Goal: Task Accomplishment & Management: Complete application form

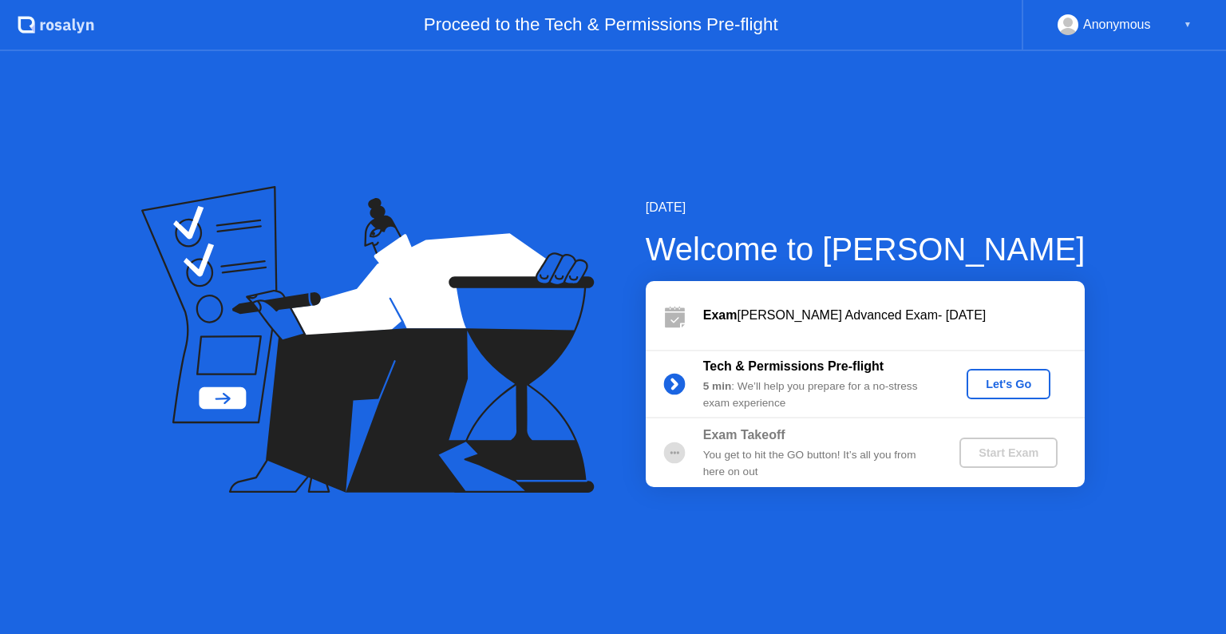
click at [1003, 383] on div "Let's Go" at bounding box center [1008, 384] width 71 height 13
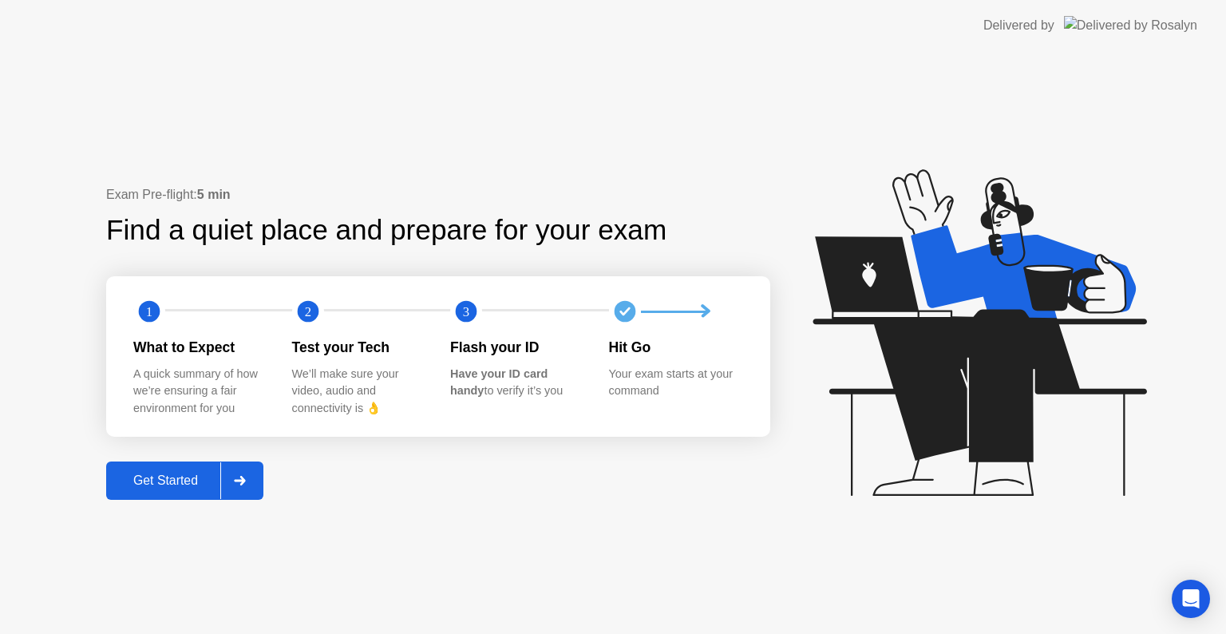
click at [167, 482] on div "Get Started" at bounding box center [165, 480] width 109 height 14
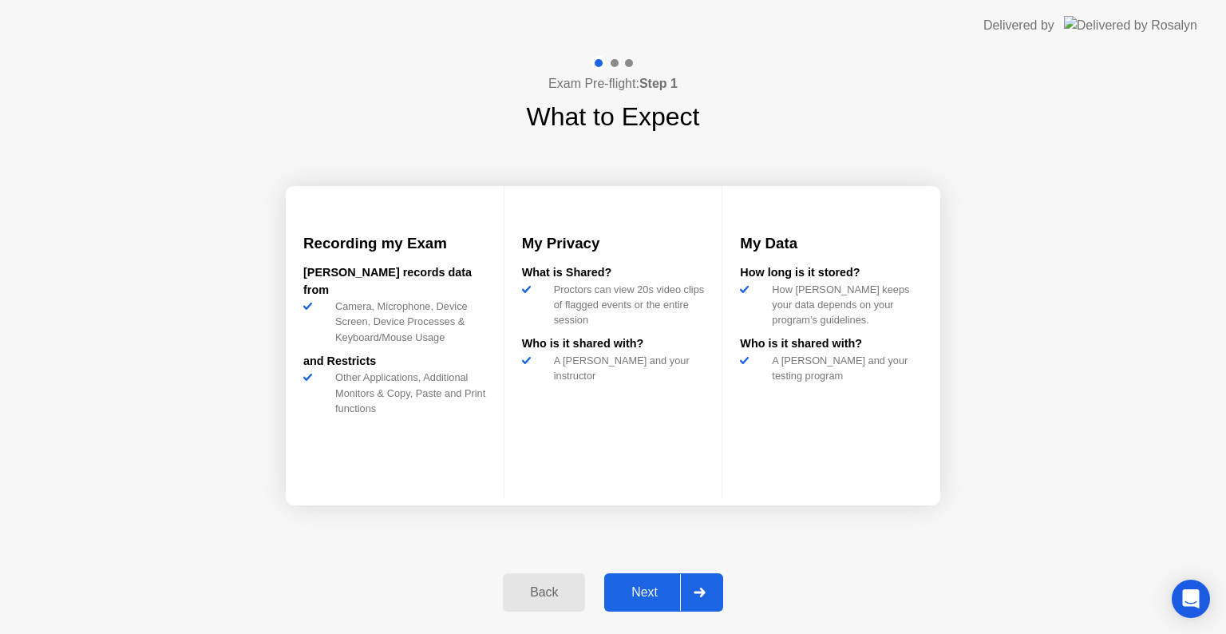
click at [652, 580] on button "Next" at bounding box center [663, 592] width 119 height 38
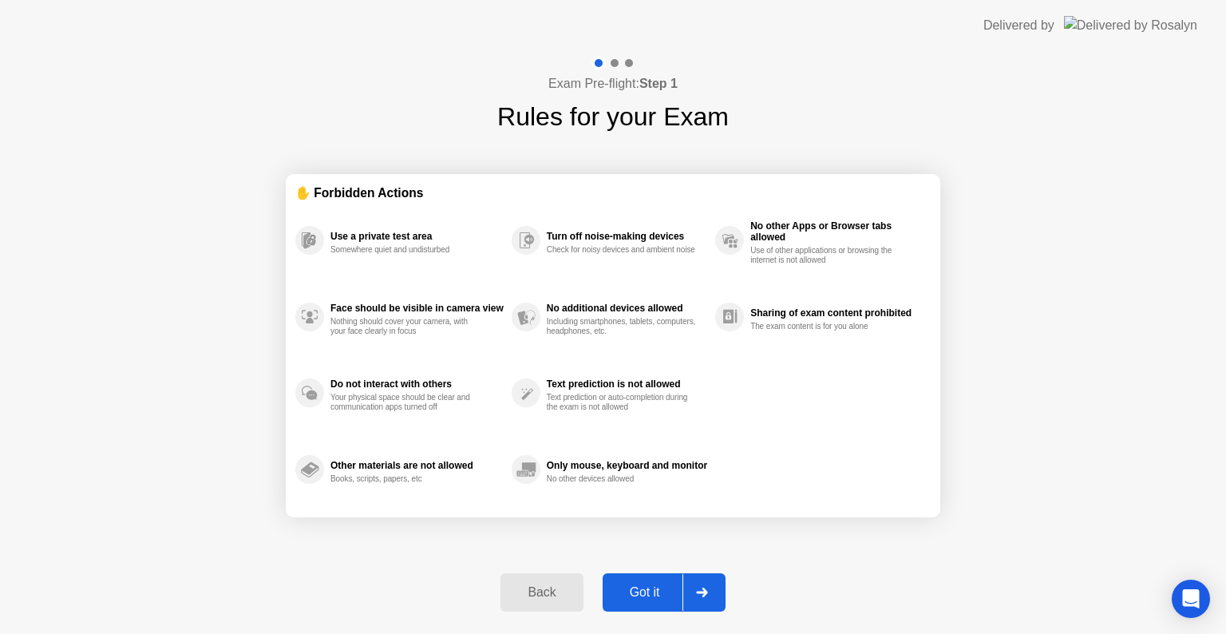
click at [656, 598] on div "Got it" at bounding box center [645, 592] width 75 height 14
select select "**********"
select select "*******"
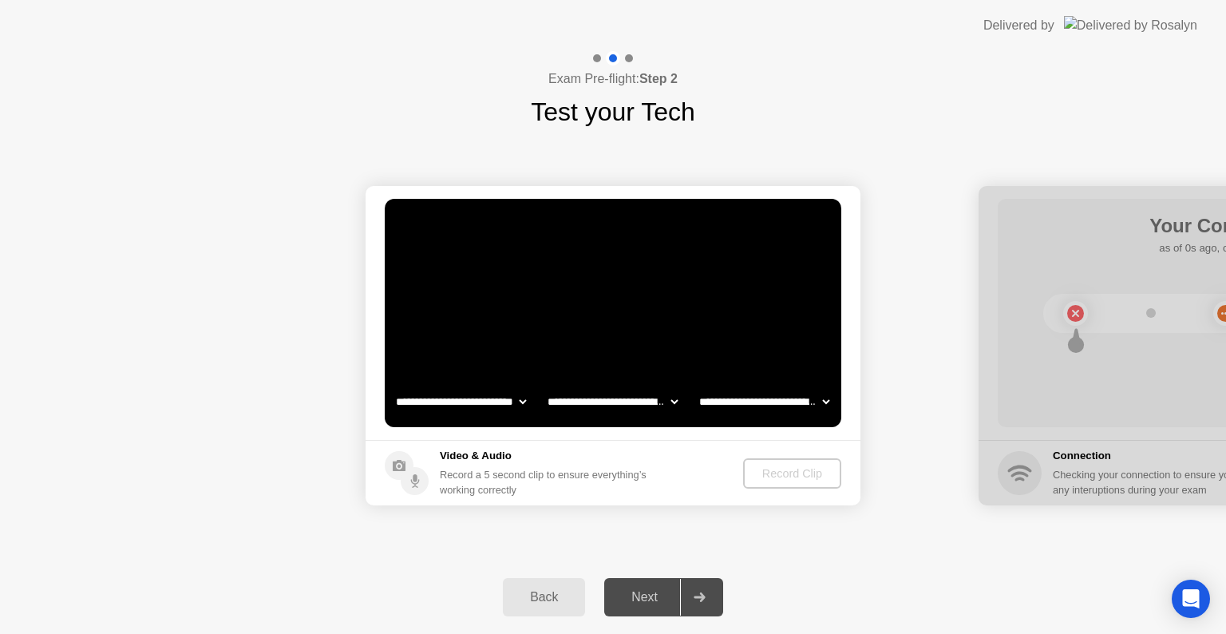
click at [656, 598] on div "Next" at bounding box center [644, 597] width 71 height 14
click at [770, 477] on div "Record Clip" at bounding box center [793, 473] width 85 height 13
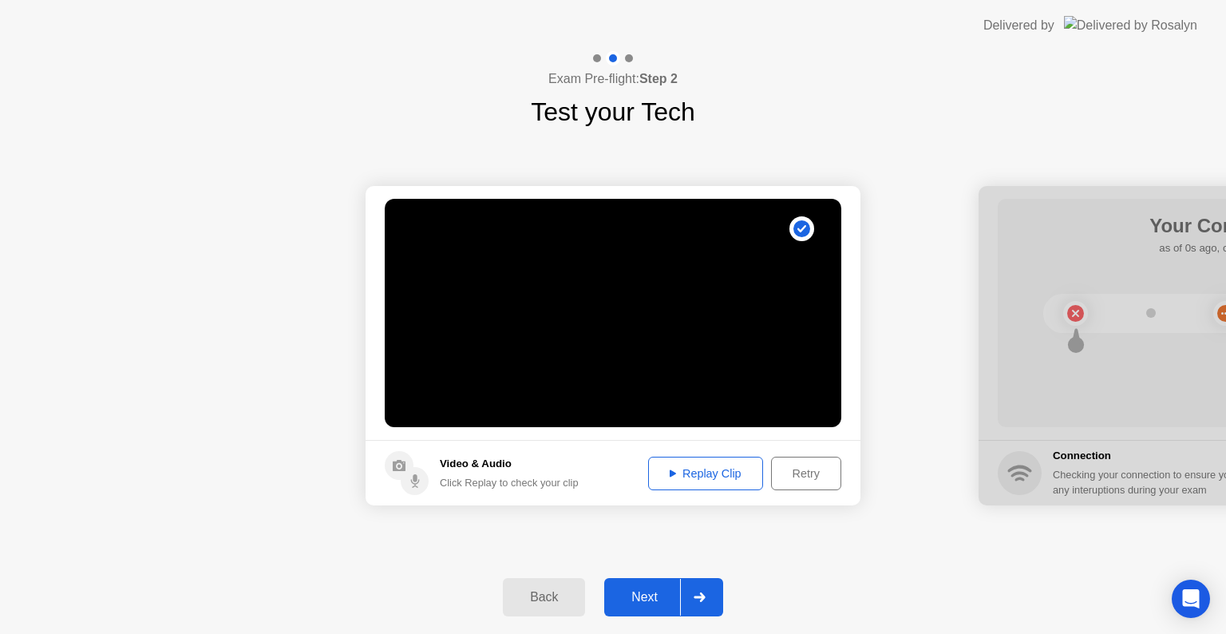
click at [644, 598] on div "Next" at bounding box center [644, 597] width 71 height 14
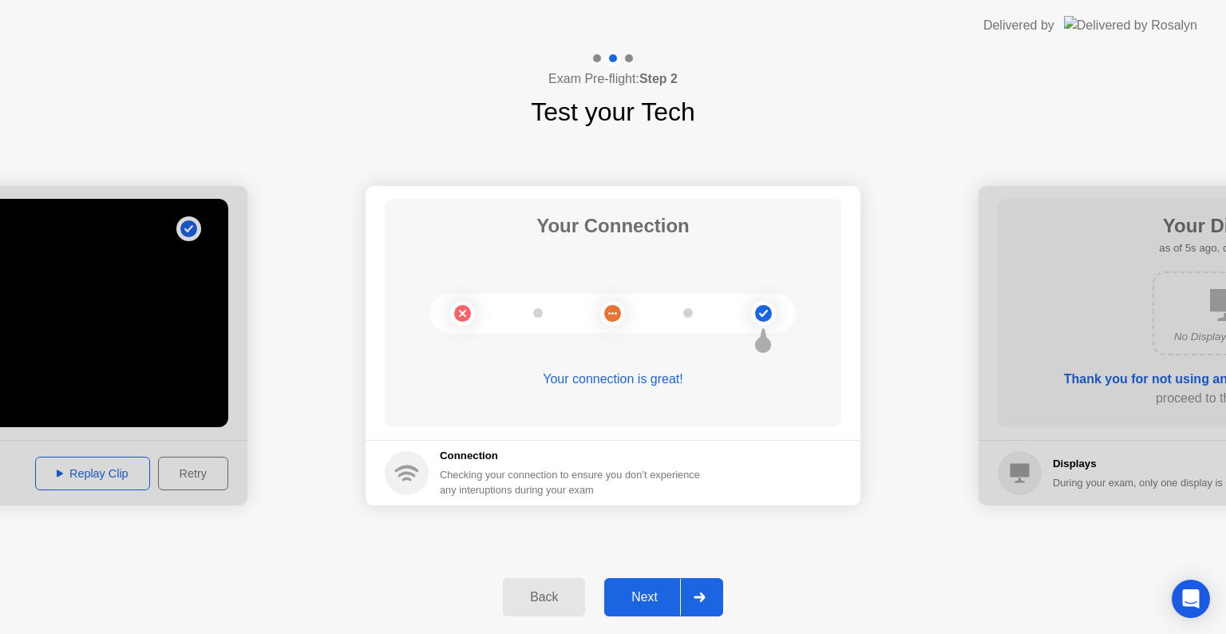
click at [644, 598] on div "Next" at bounding box center [644, 597] width 71 height 14
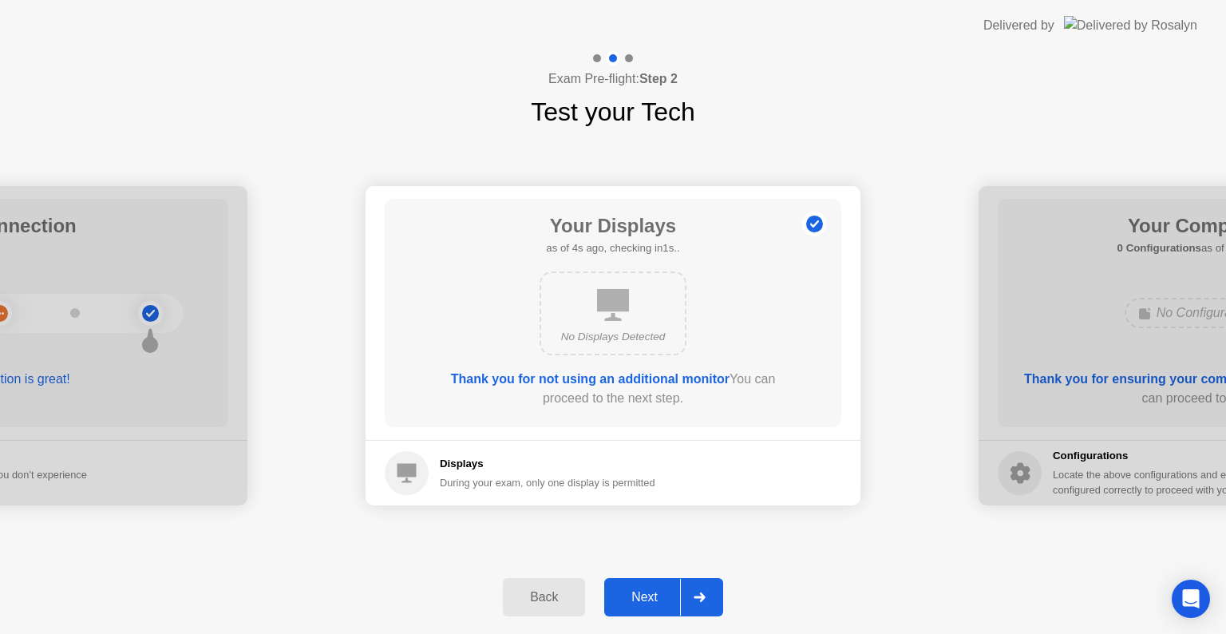
click at [644, 594] on div "Next" at bounding box center [644, 597] width 71 height 14
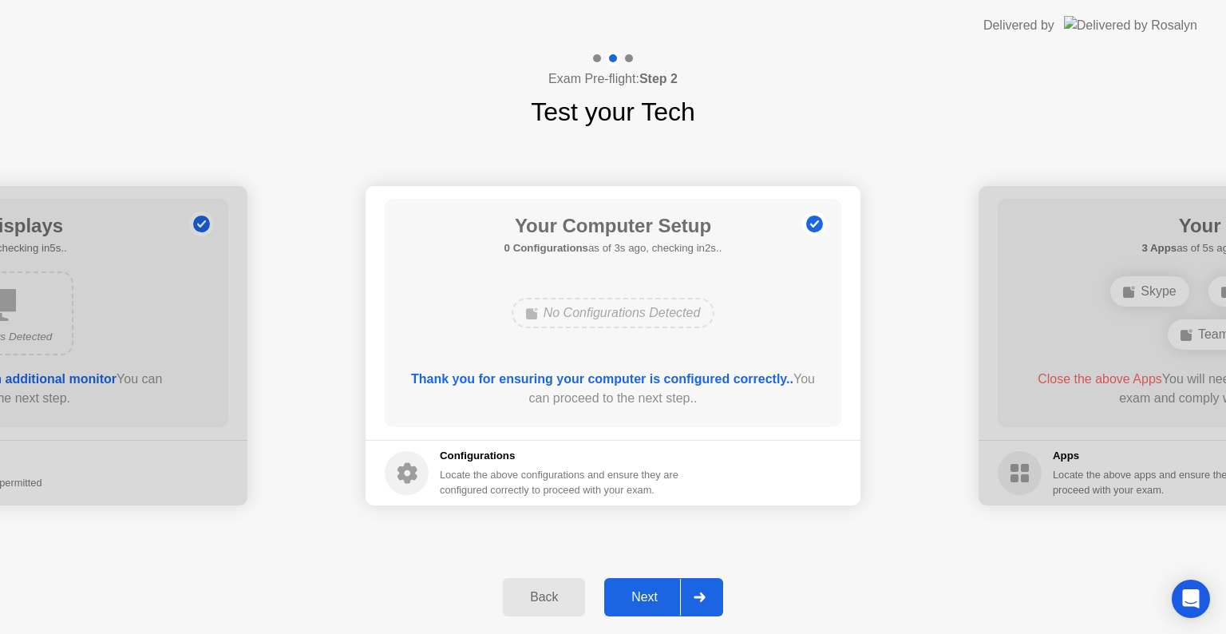
click at [644, 594] on div "Next" at bounding box center [644, 597] width 71 height 14
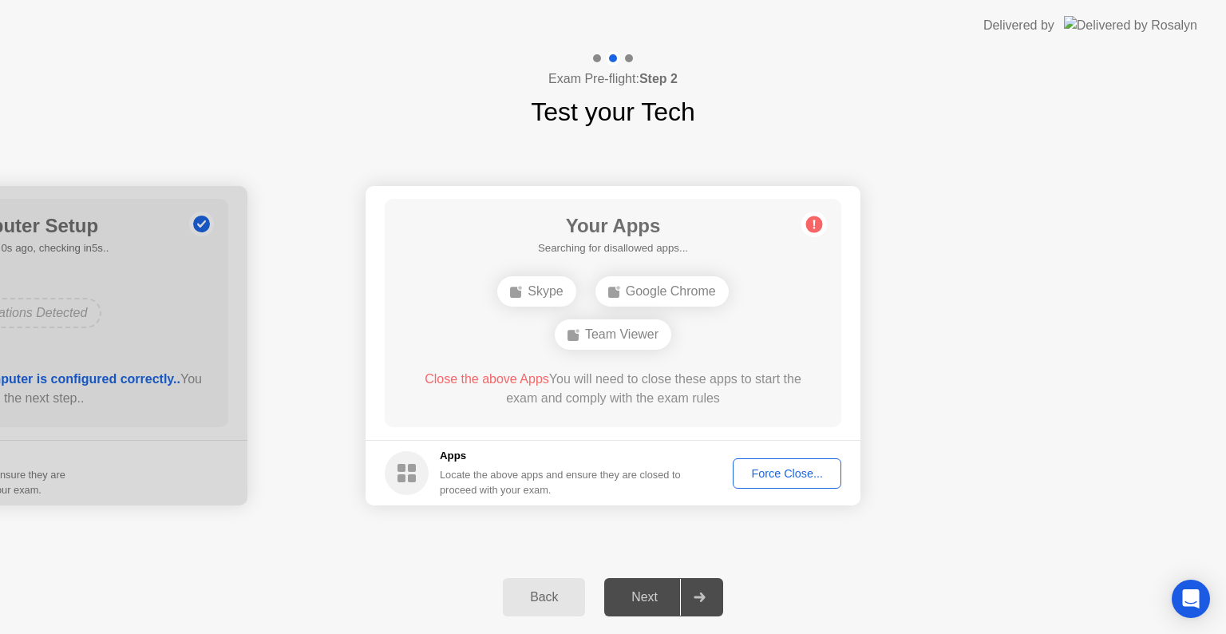
click at [782, 477] on div "Force Close..." at bounding box center [787, 473] width 97 height 13
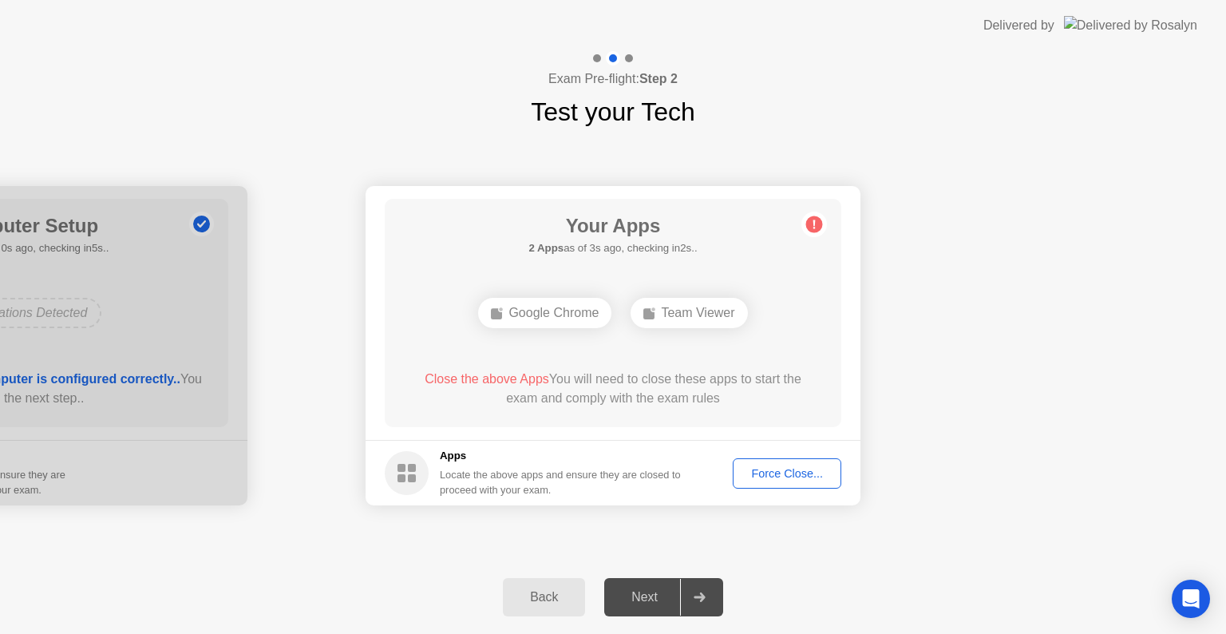
click at [794, 477] on div "Force Close..." at bounding box center [787, 473] width 97 height 13
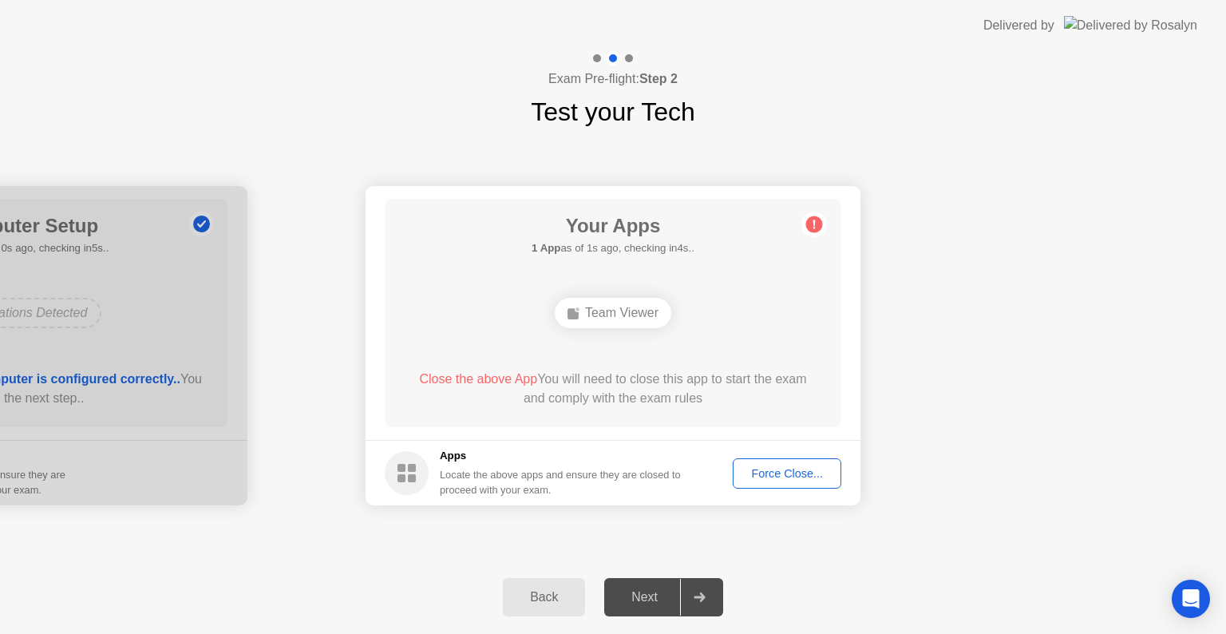
click at [620, 315] on div "Team Viewer" at bounding box center [613, 313] width 117 height 30
click at [484, 380] on span "Close the above App" at bounding box center [478, 379] width 118 height 14
click at [781, 469] on div "Force Close..." at bounding box center [787, 473] width 97 height 13
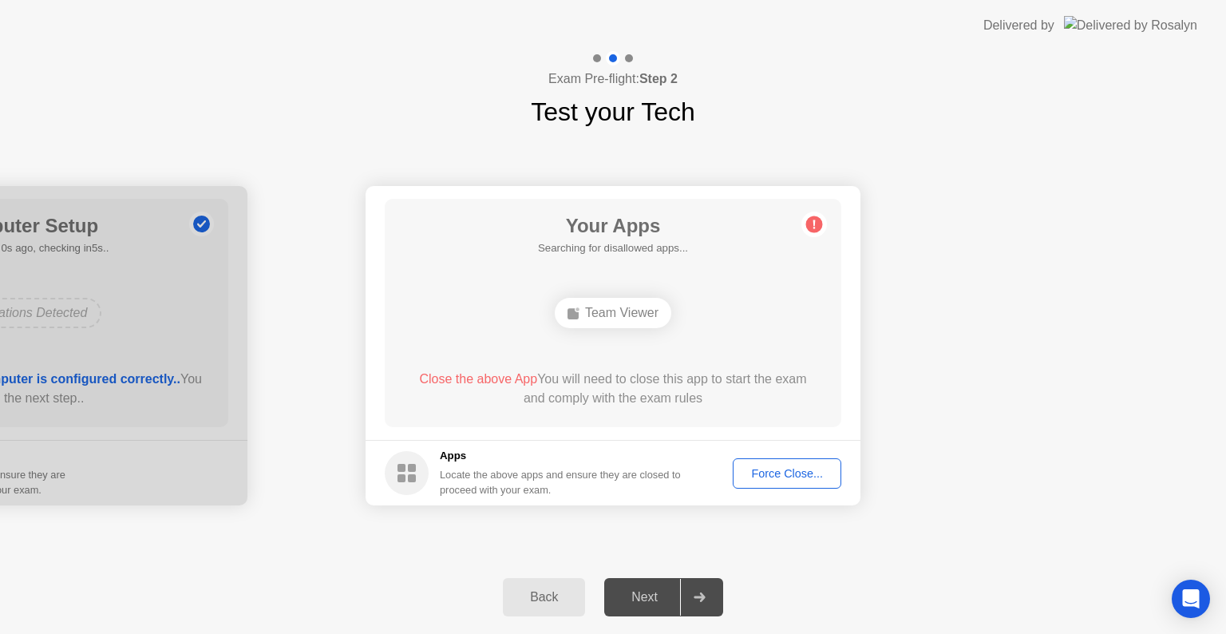
click at [805, 475] on div "Force Close..." at bounding box center [787, 473] width 97 height 13
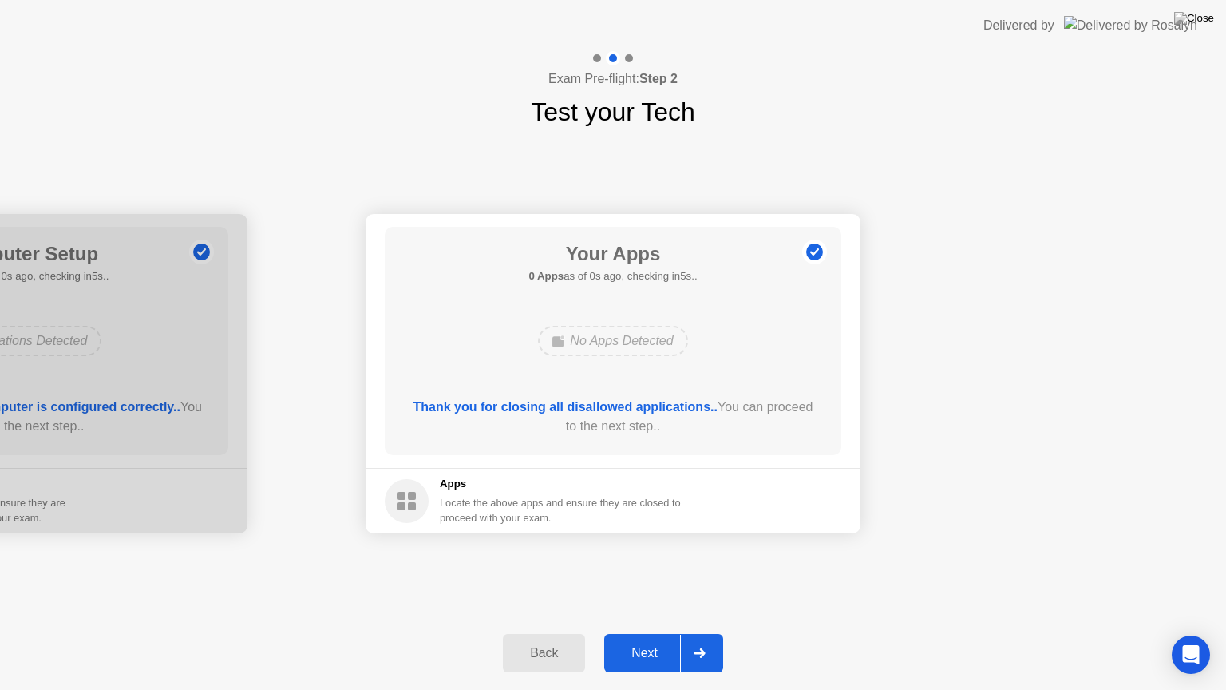
click at [660, 633] on div "Next" at bounding box center [644, 653] width 71 height 14
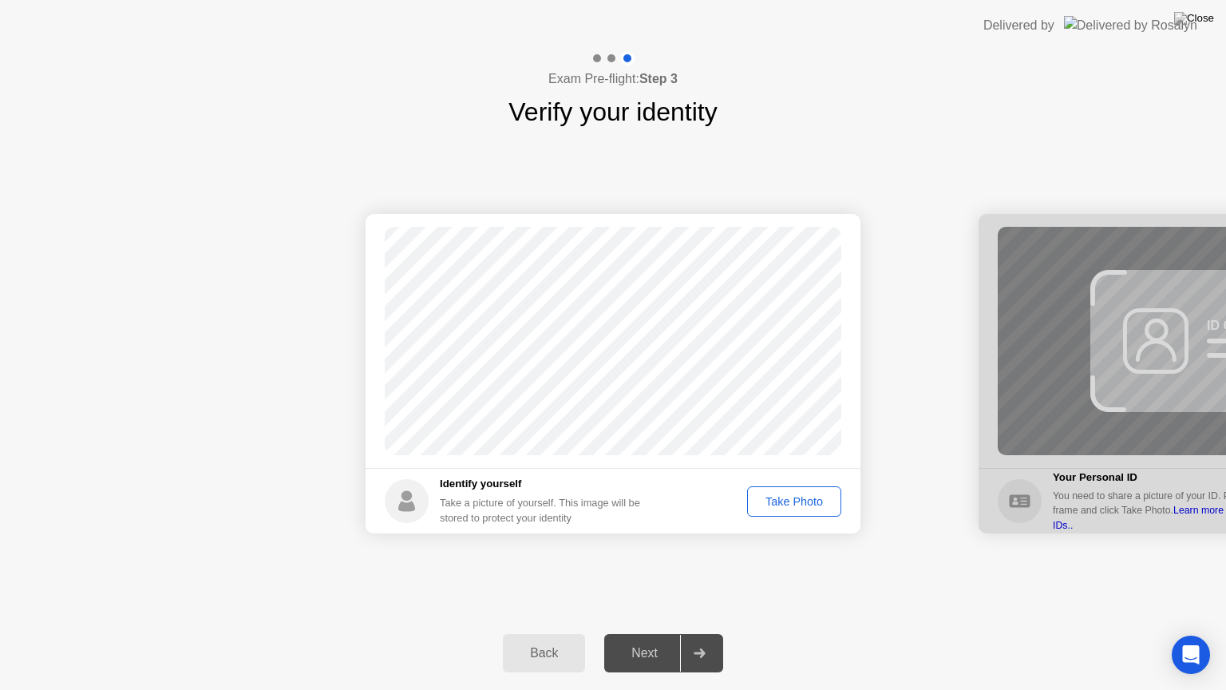
click at [804, 505] on div "Take Photo" at bounding box center [794, 501] width 83 height 13
click at [648, 633] on div "Next" at bounding box center [644, 653] width 71 height 14
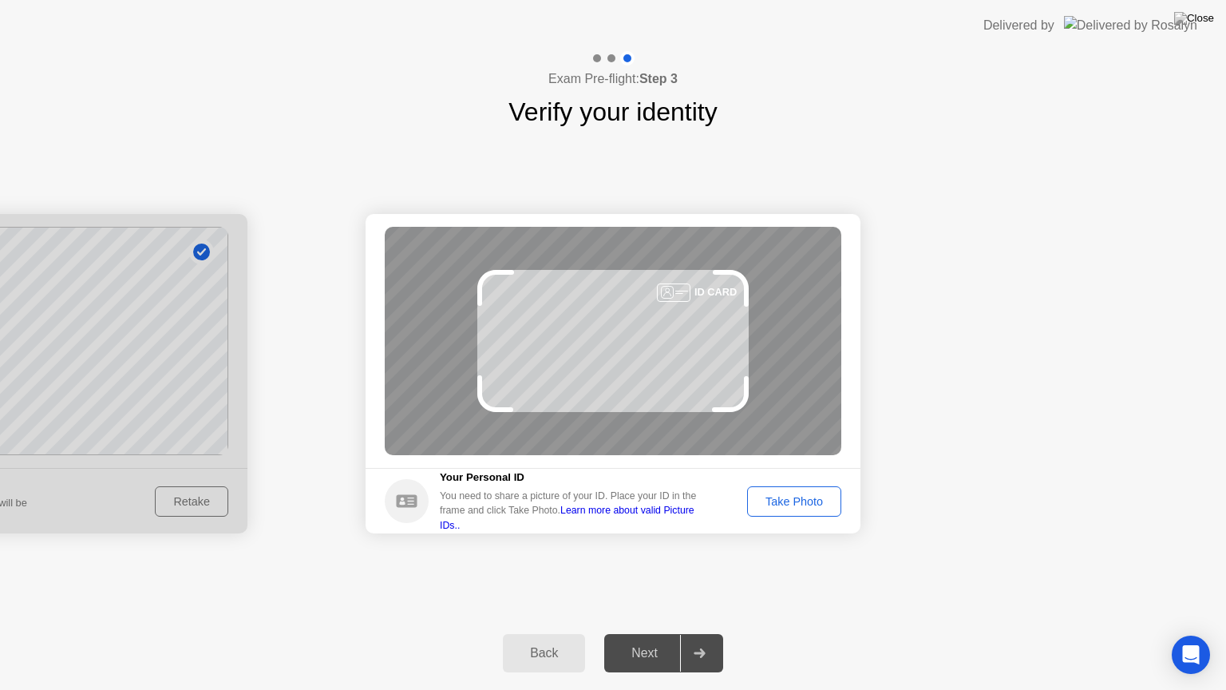
click at [800, 505] on div "Take Photo" at bounding box center [794, 501] width 83 height 13
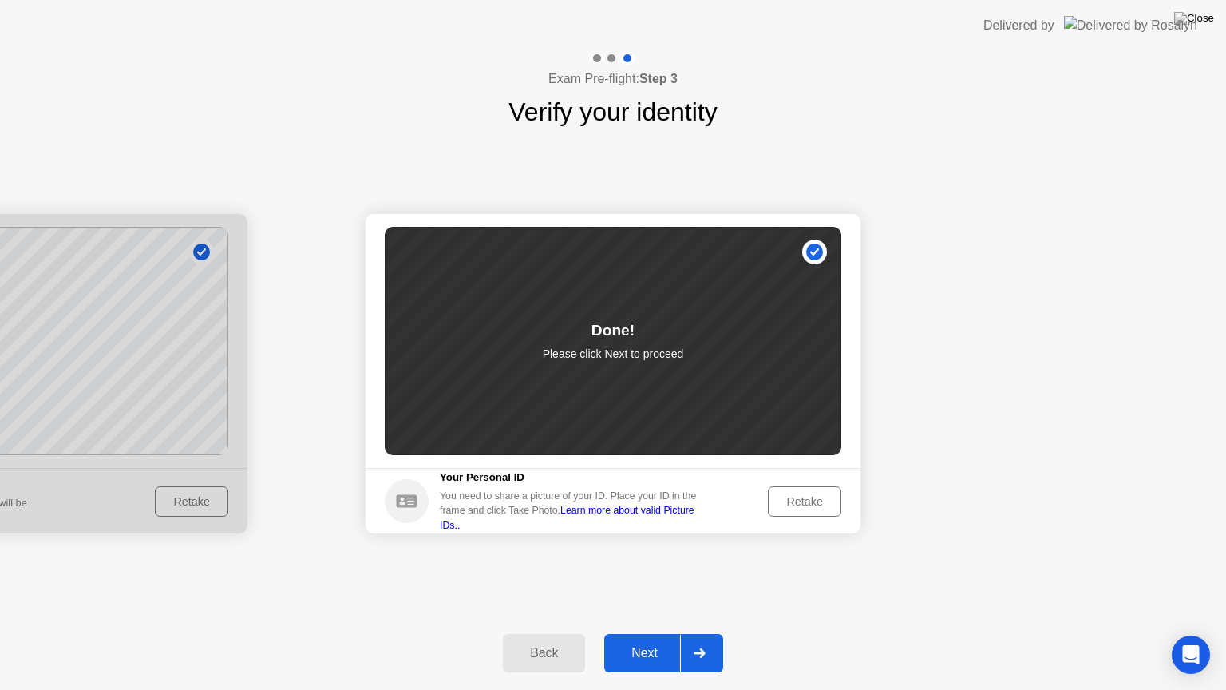
click at [648, 633] on div "Next" at bounding box center [644, 653] width 71 height 14
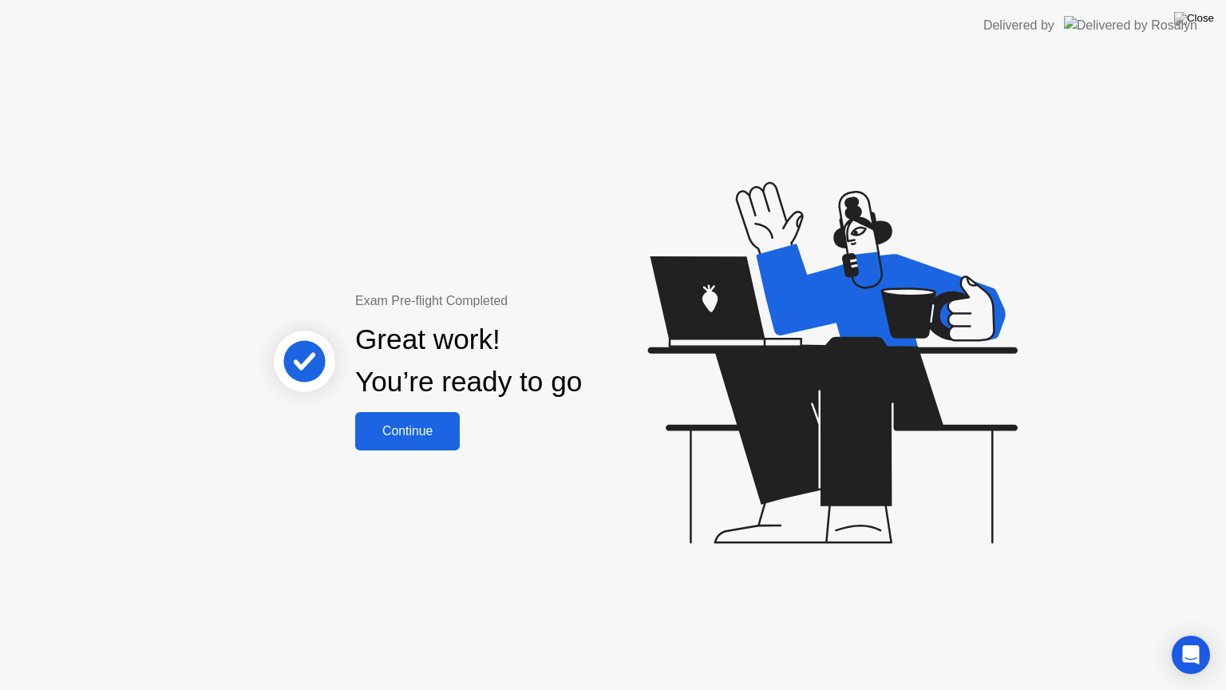
click at [402, 424] on div "Continue" at bounding box center [407, 431] width 95 height 14
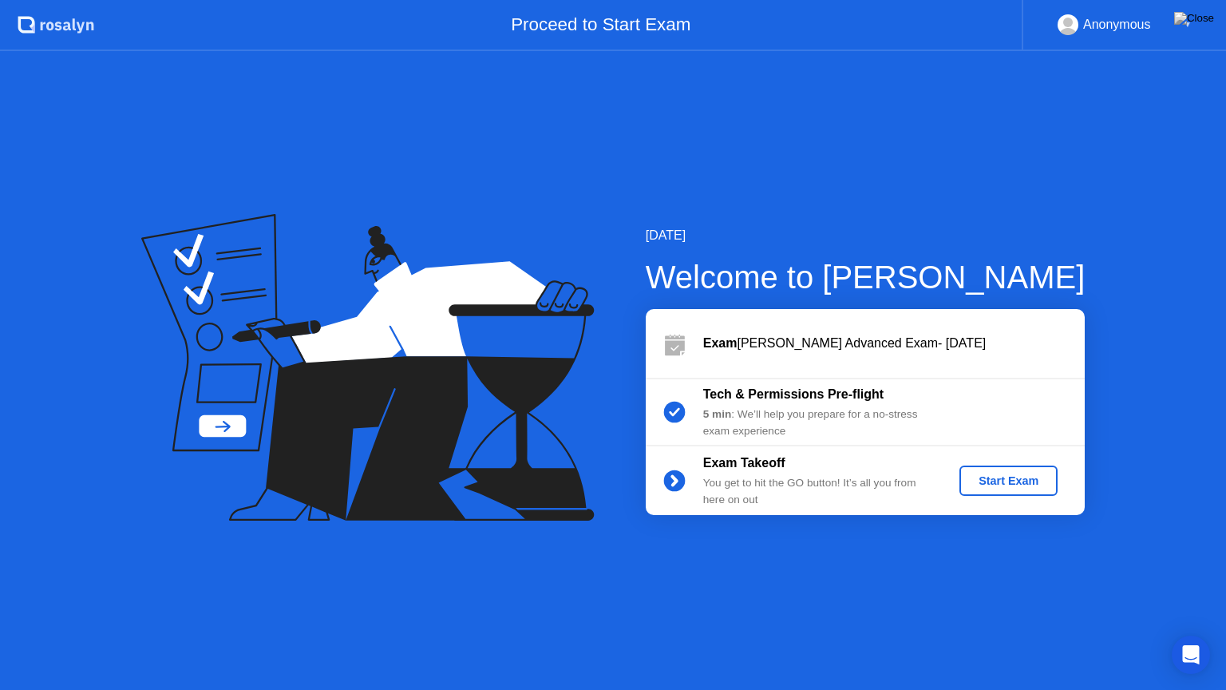
click at [1008, 477] on div "Start Exam" at bounding box center [1008, 480] width 85 height 13
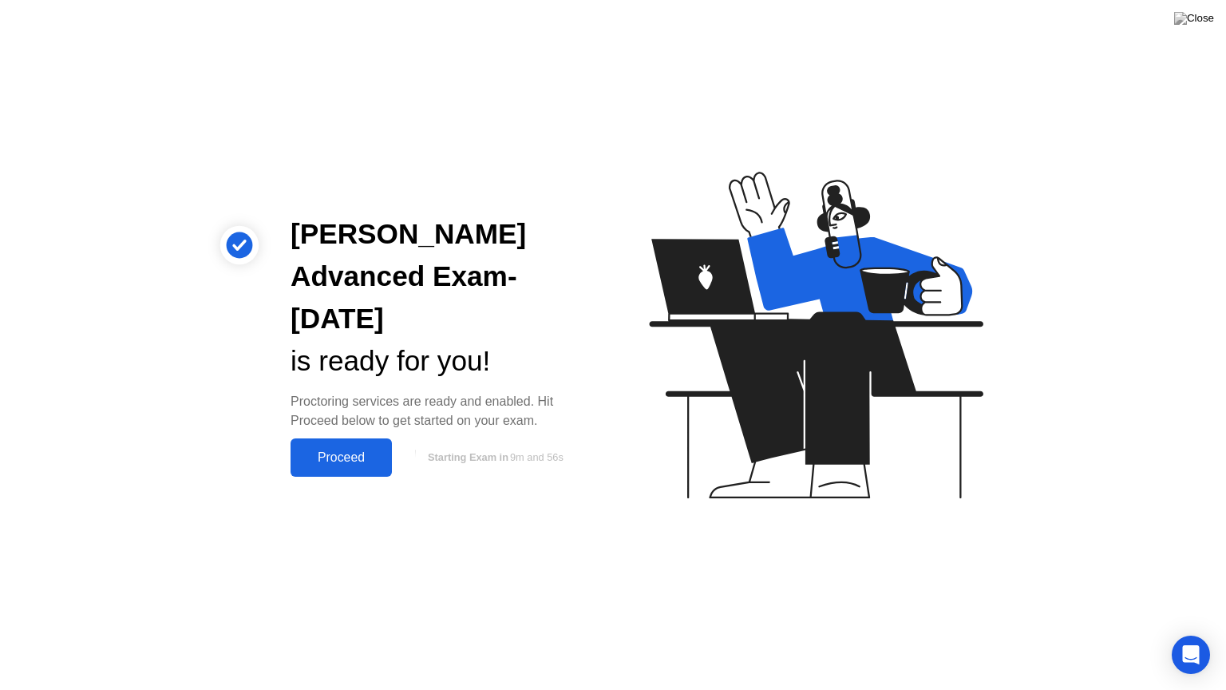
click at [345, 466] on button "Proceed" at bounding box center [341, 457] width 101 height 38
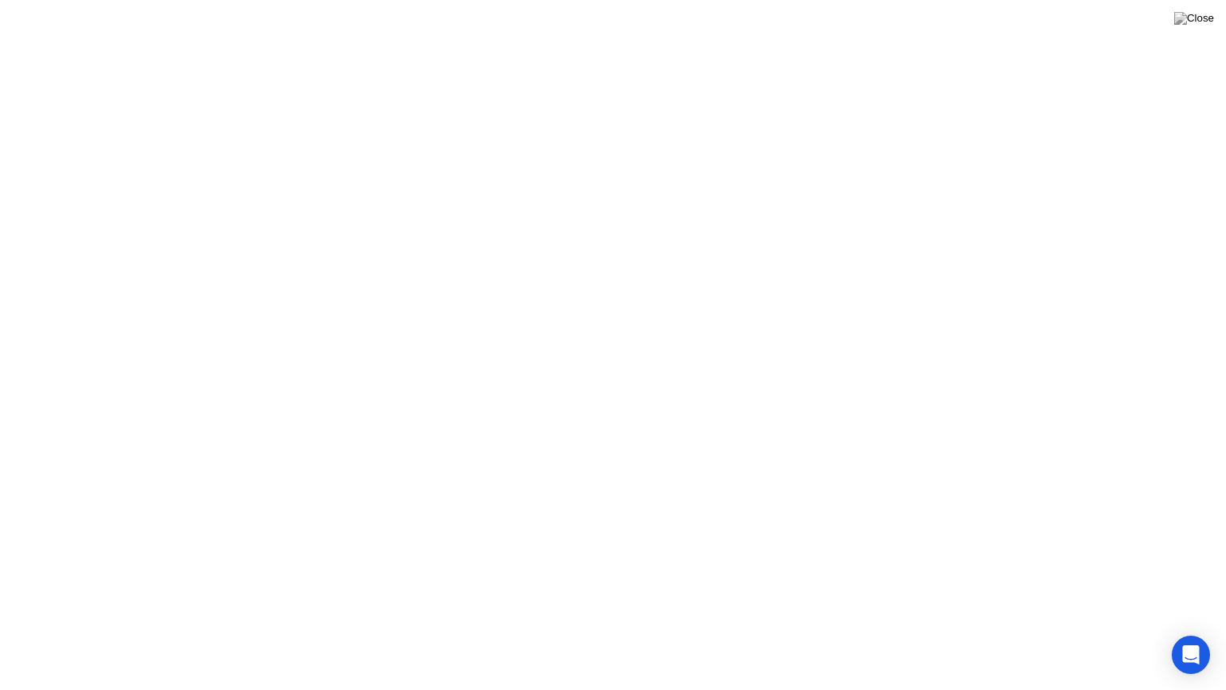
click div "Got it!"
